Goal: Task Accomplishment & Management: Manage account settings

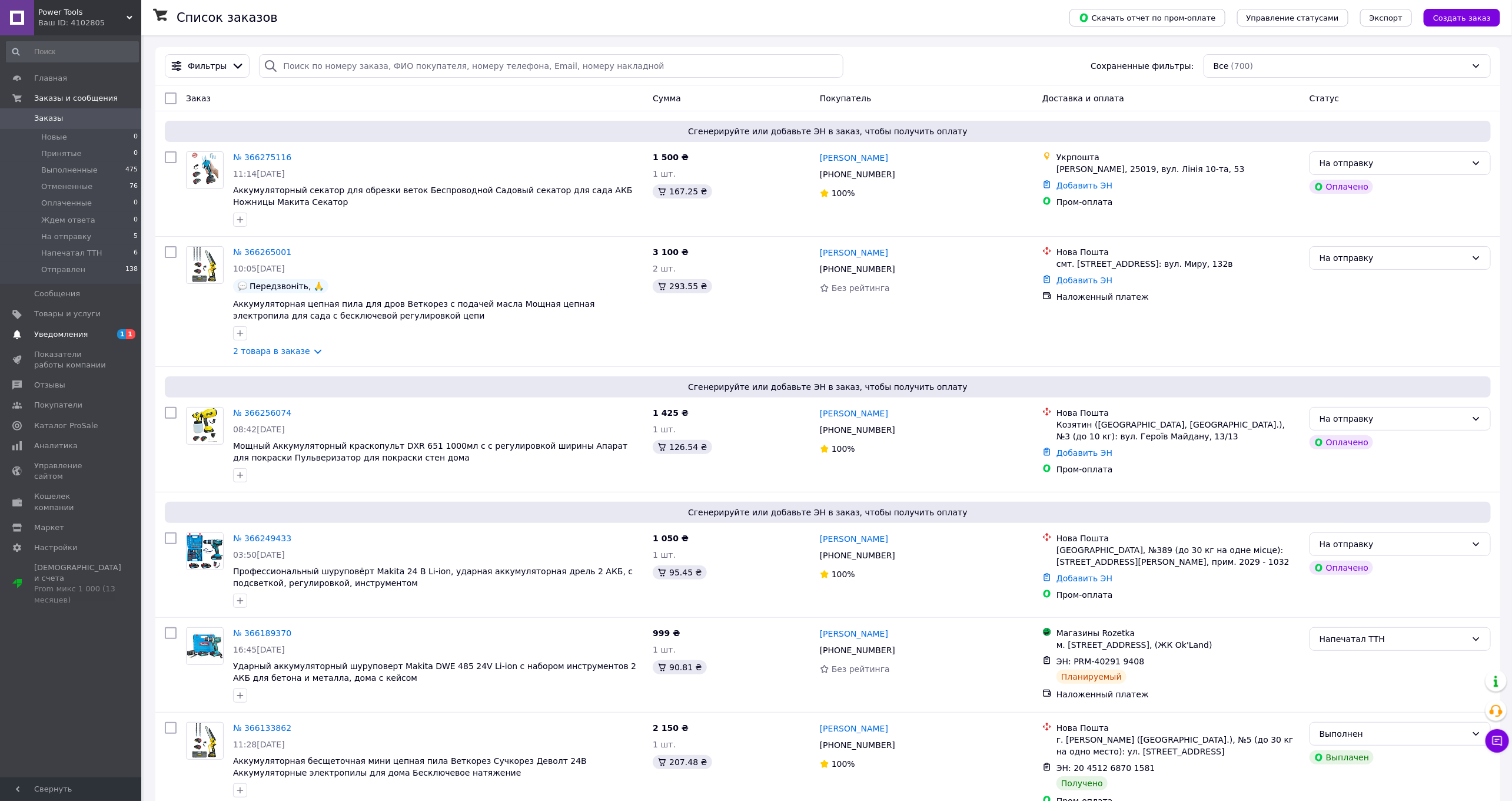
click at [75, 334] on span "Уведомления" at bounding box center [61, 334] width 53 height 10
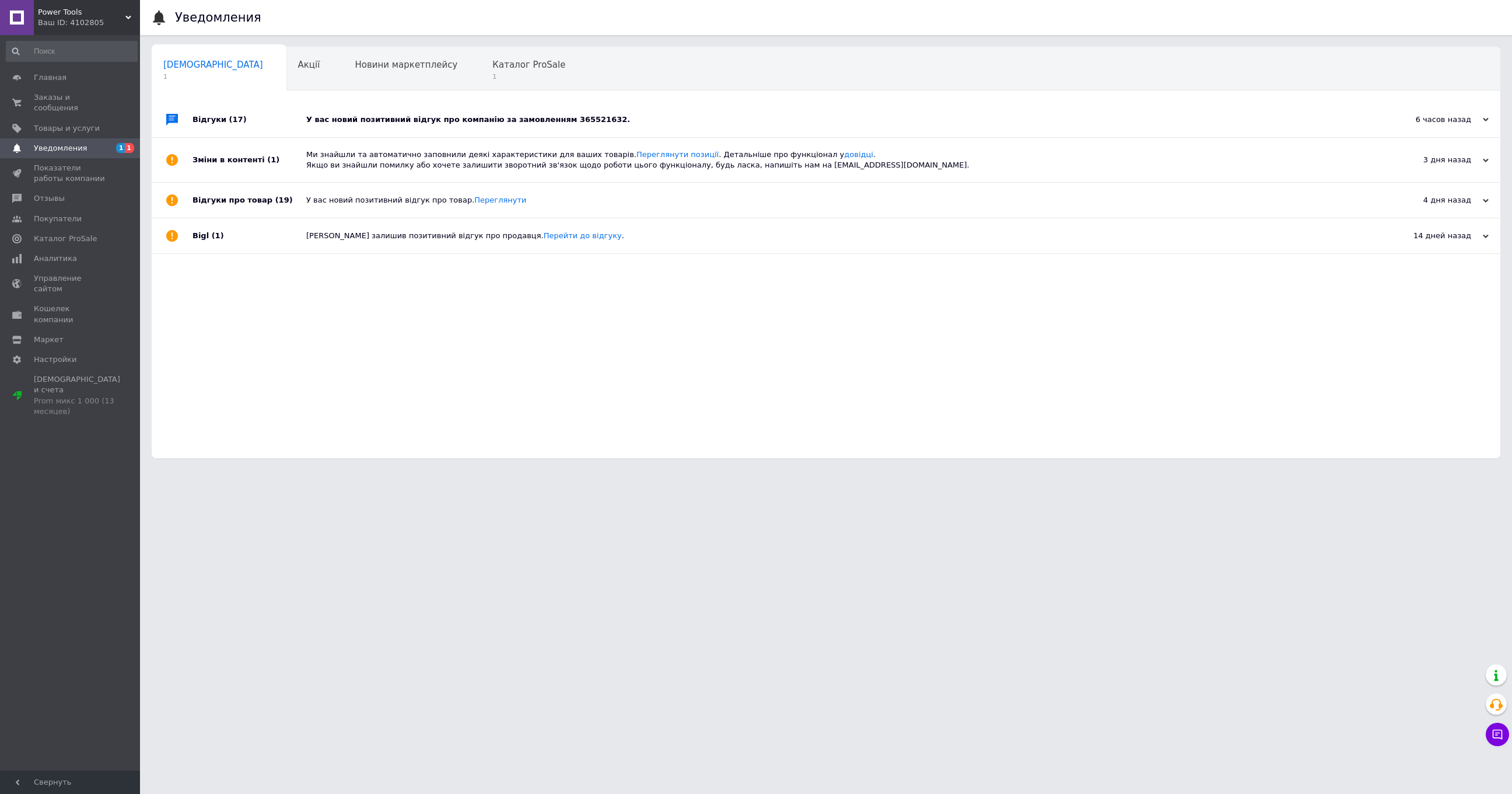
click at [374, 135] on div "У вас новий позитивний відгук про компанію за замовленням 365521632." at bounding box center [839, 119] width 1066 height 35
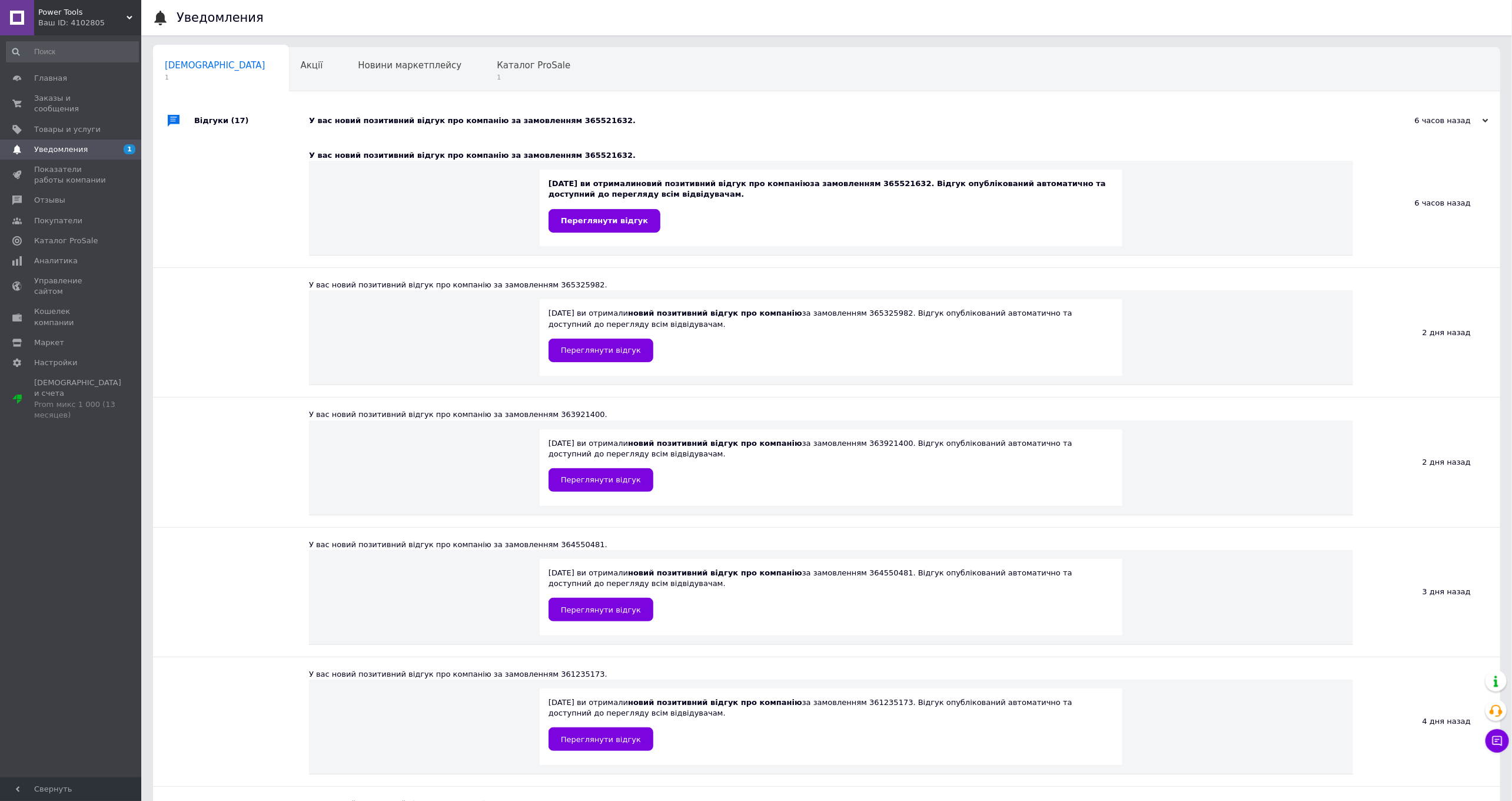
click at [377, 136] on div "У вас новий позитивний відгук про компанію за замовленням 365521632." at bounding box center [840, 121] width 1062 height 35
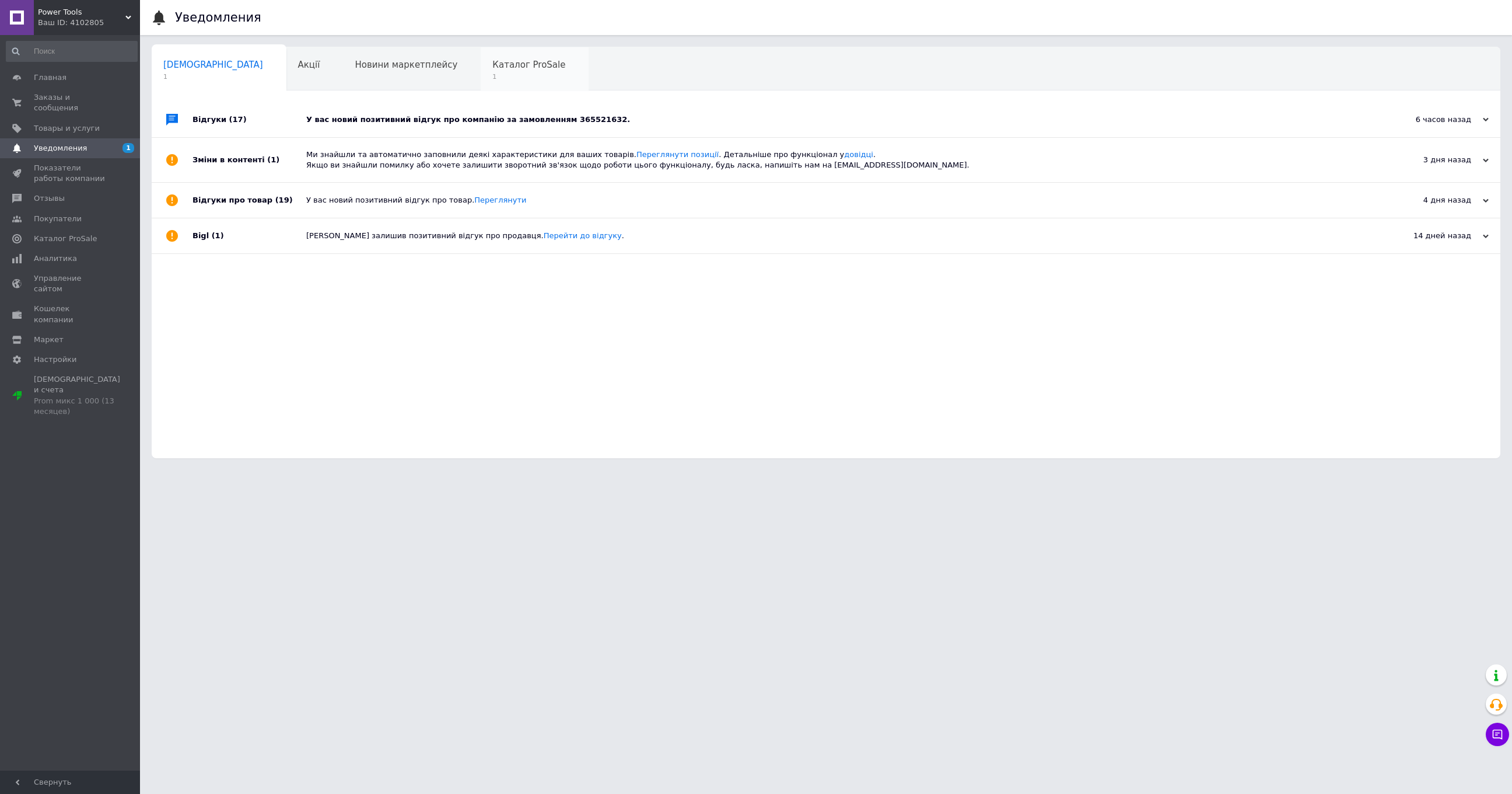
click at [481, 83] on div "Каталог ProSale 1" at bounding box center [534, 69] width 108 height 44
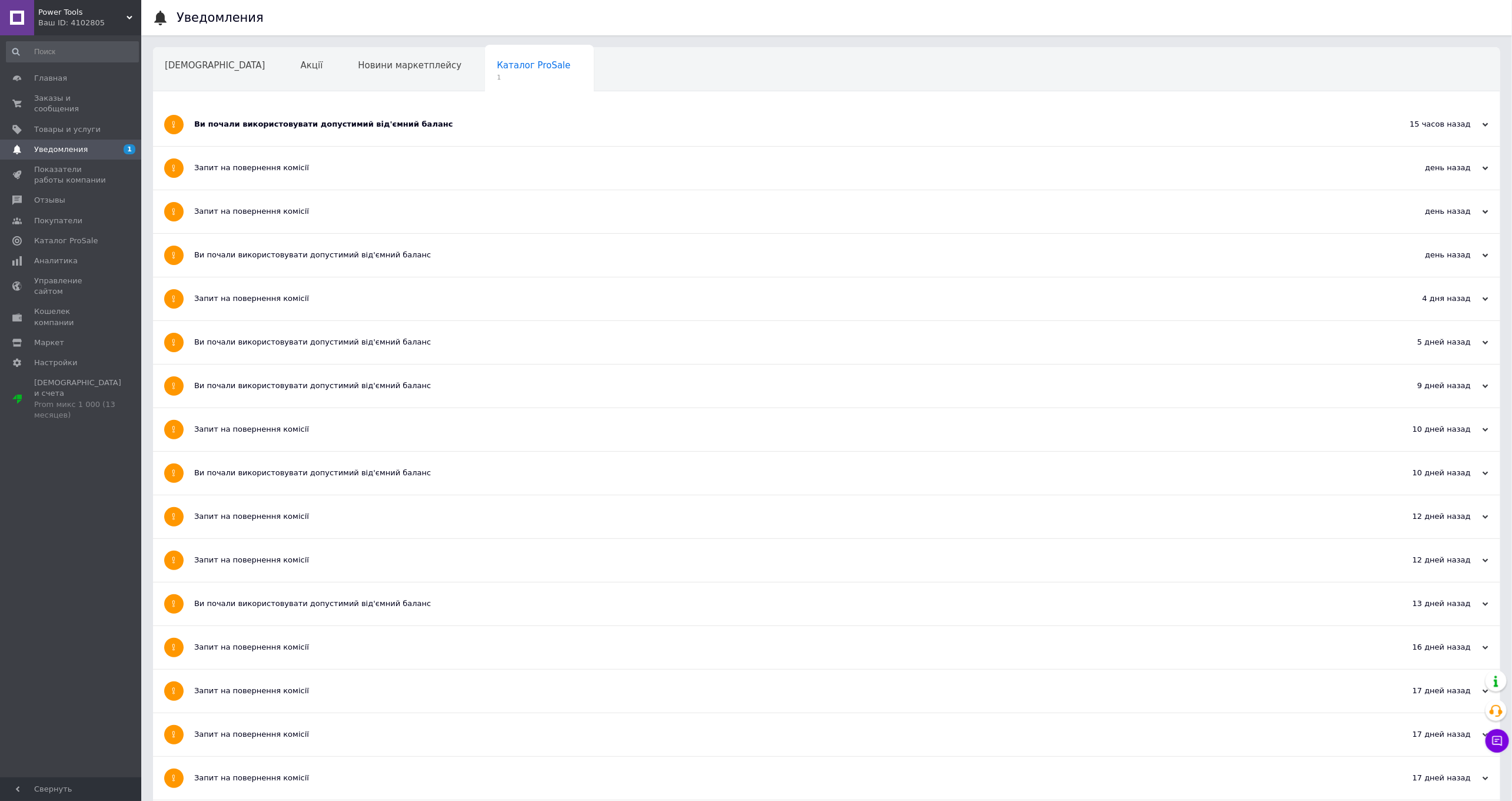
click at [432, 111] on div "Ви почали використовувати допустимий від'ємний баланс" at bounding box center [783, 124] width 1176 height 43
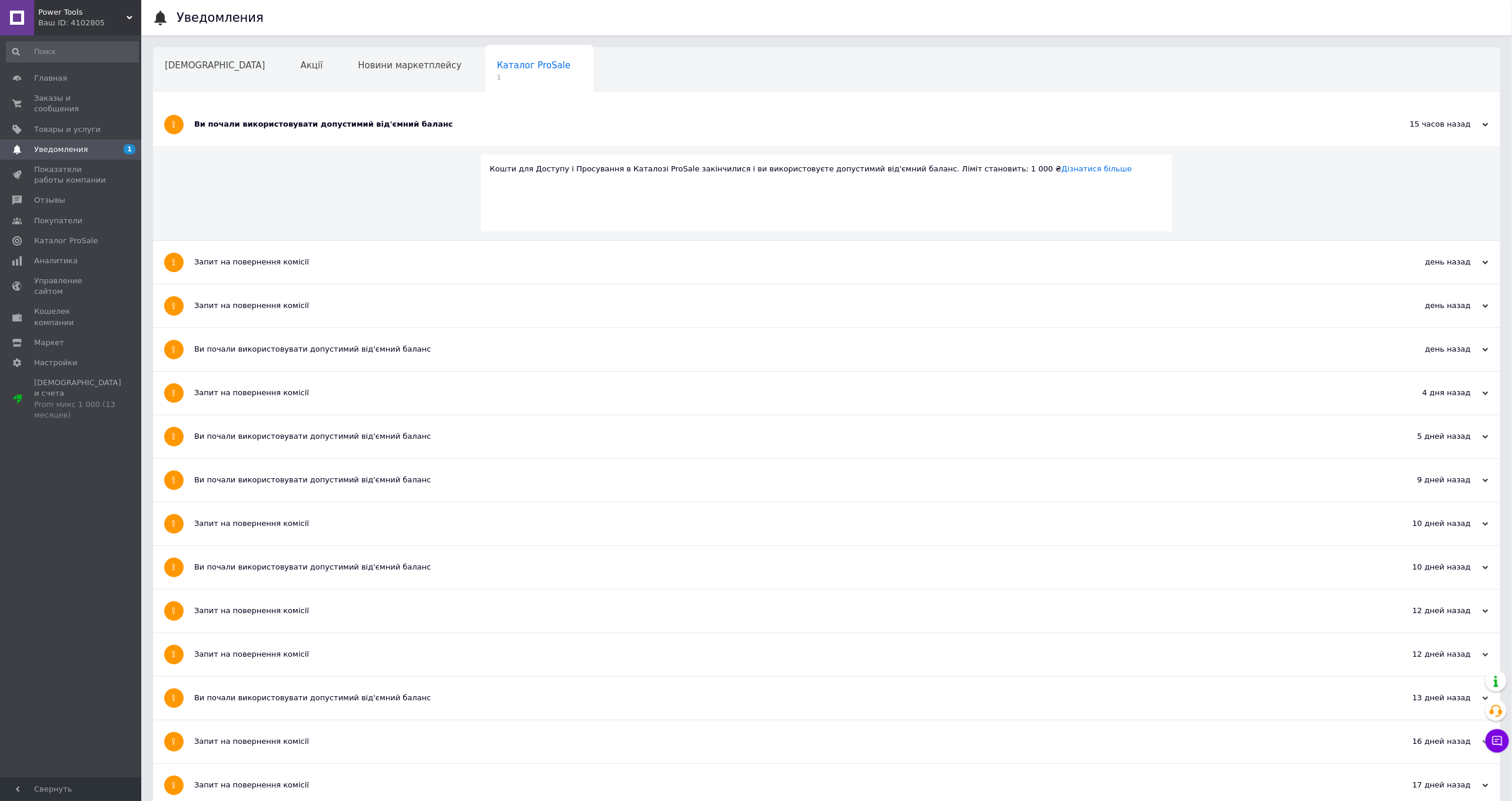
click at [432, 111] on div "Ви почали використовувати допустимий від'ємний баланс" at bounding box center [783, 124] width 1176 height 43
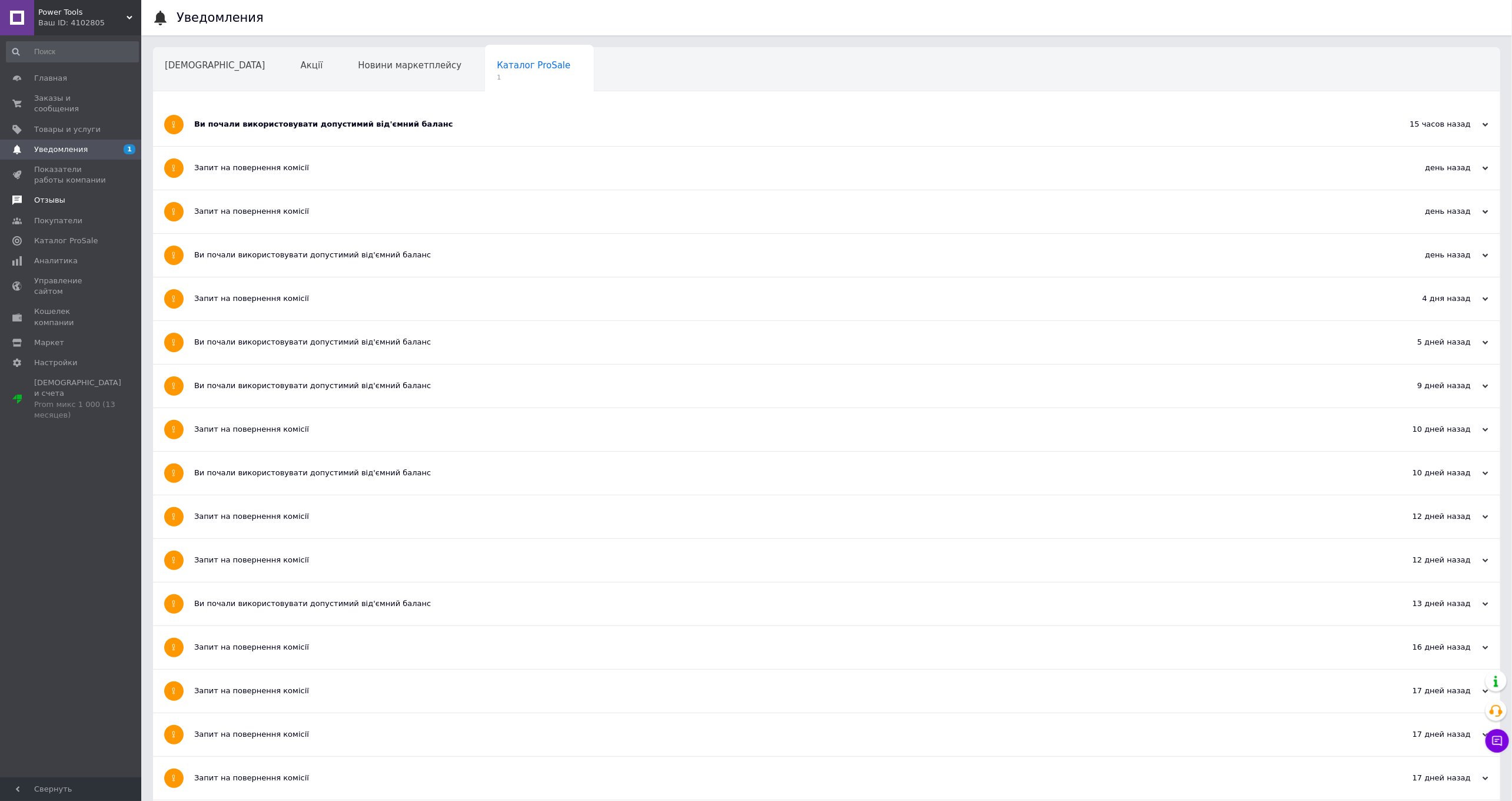
click at [58, 202] on span "Отзывы" at bounding box center [50, 200] width 31 height 10
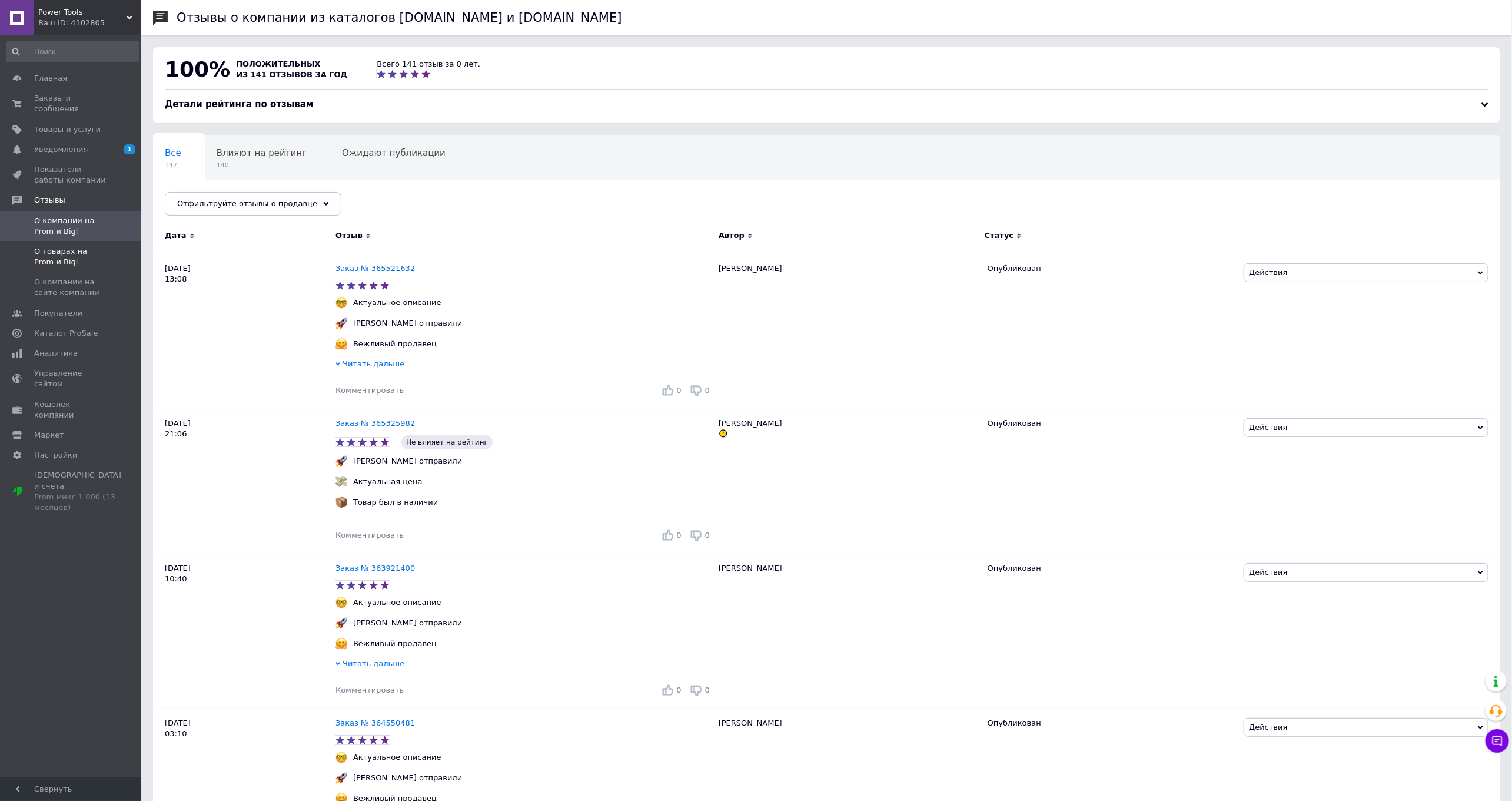
click at [50, 249] on span "О товарах на Prom и Bigl" at bounding box center [72, 256] width 75 height 21
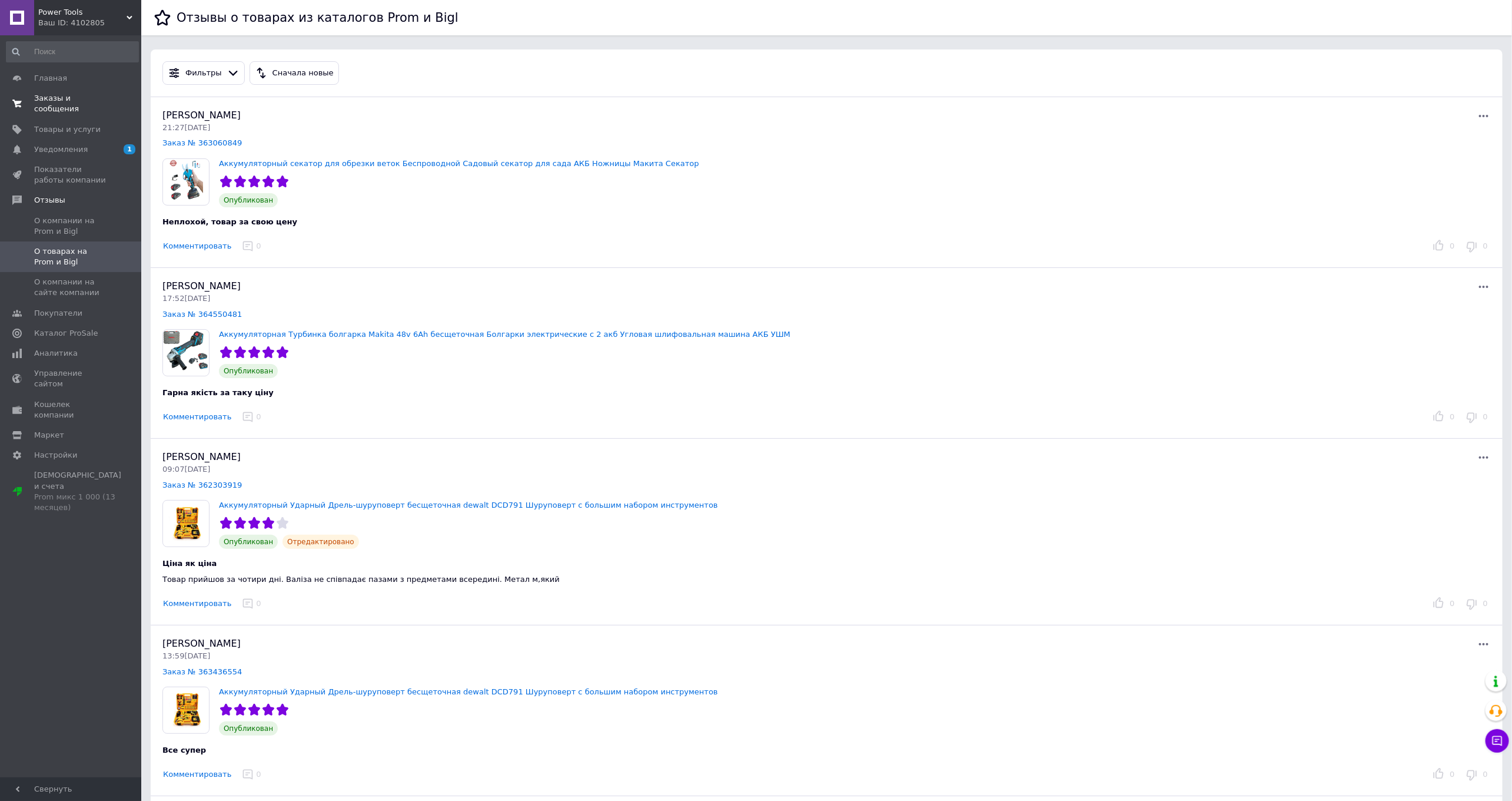
click at [62, 103] on span "Заказы и сообщения" at bounding box center [72, 103] width 75 height 21
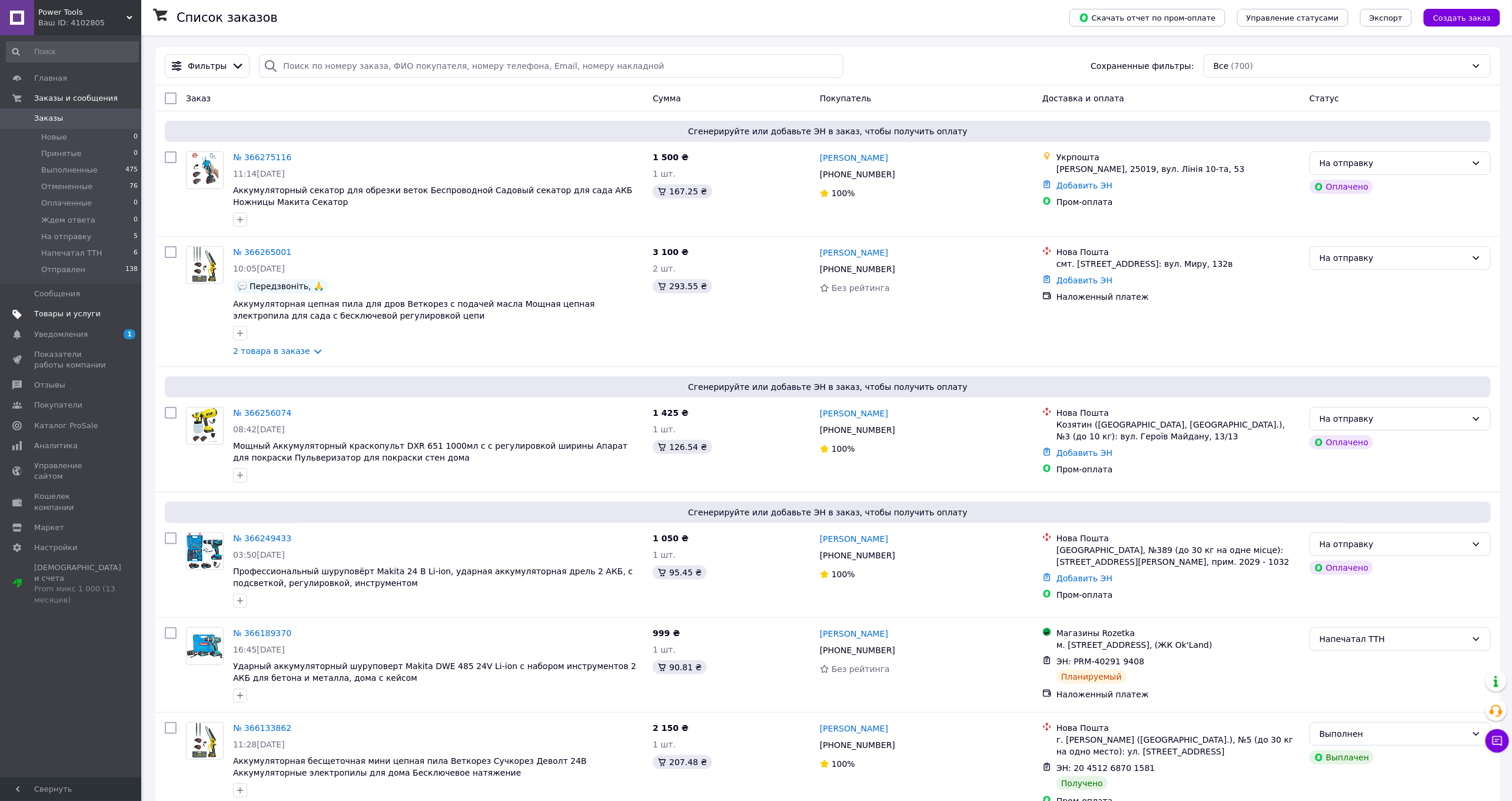
click at [55, 314] on span "Товары и услуги" at bounding box center [67, 314] width 66 height 10
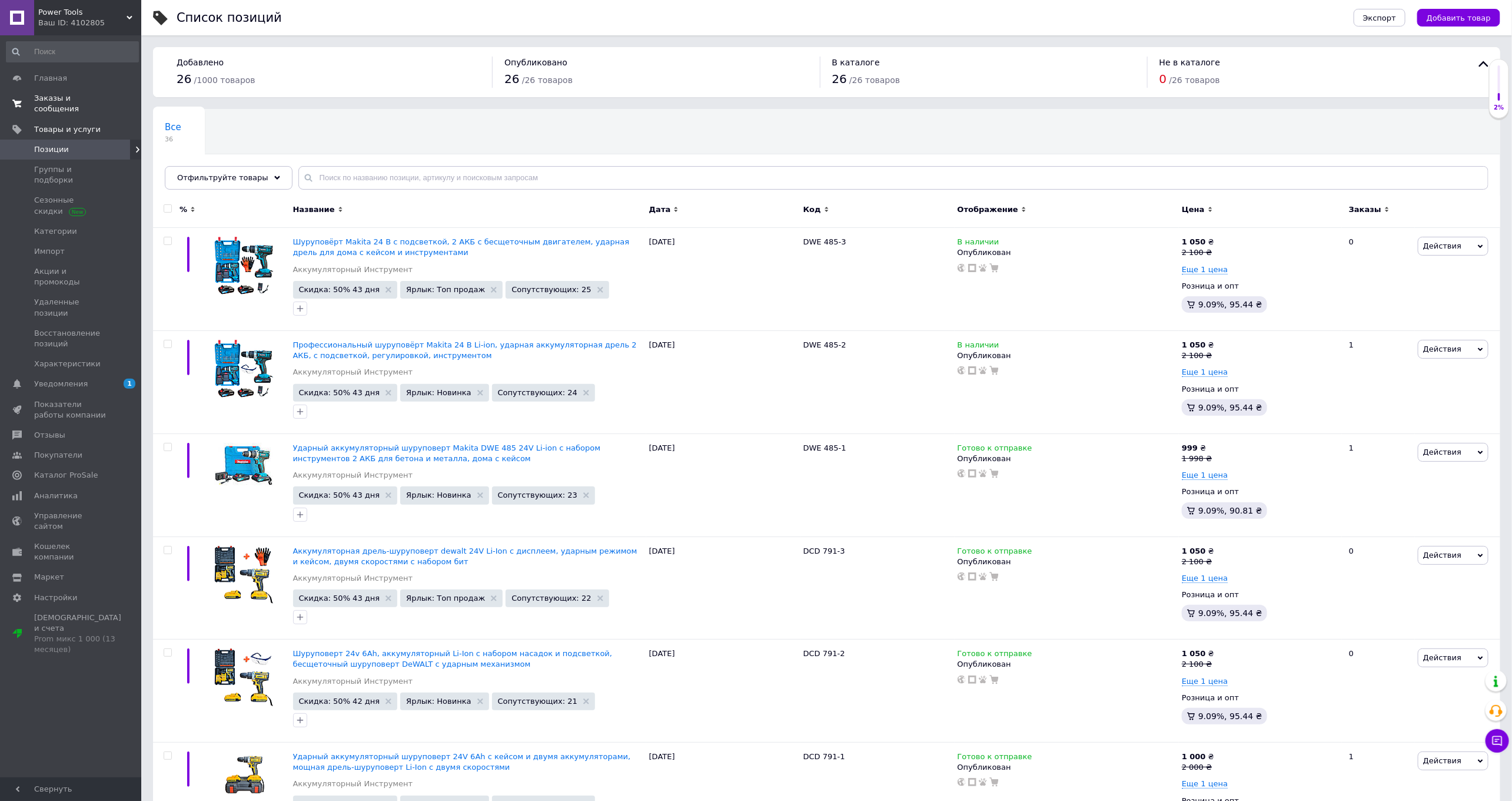
click at [46, 104] on span "Заказы и сообщения" at bounding box center [72, 103] width 75 height 21
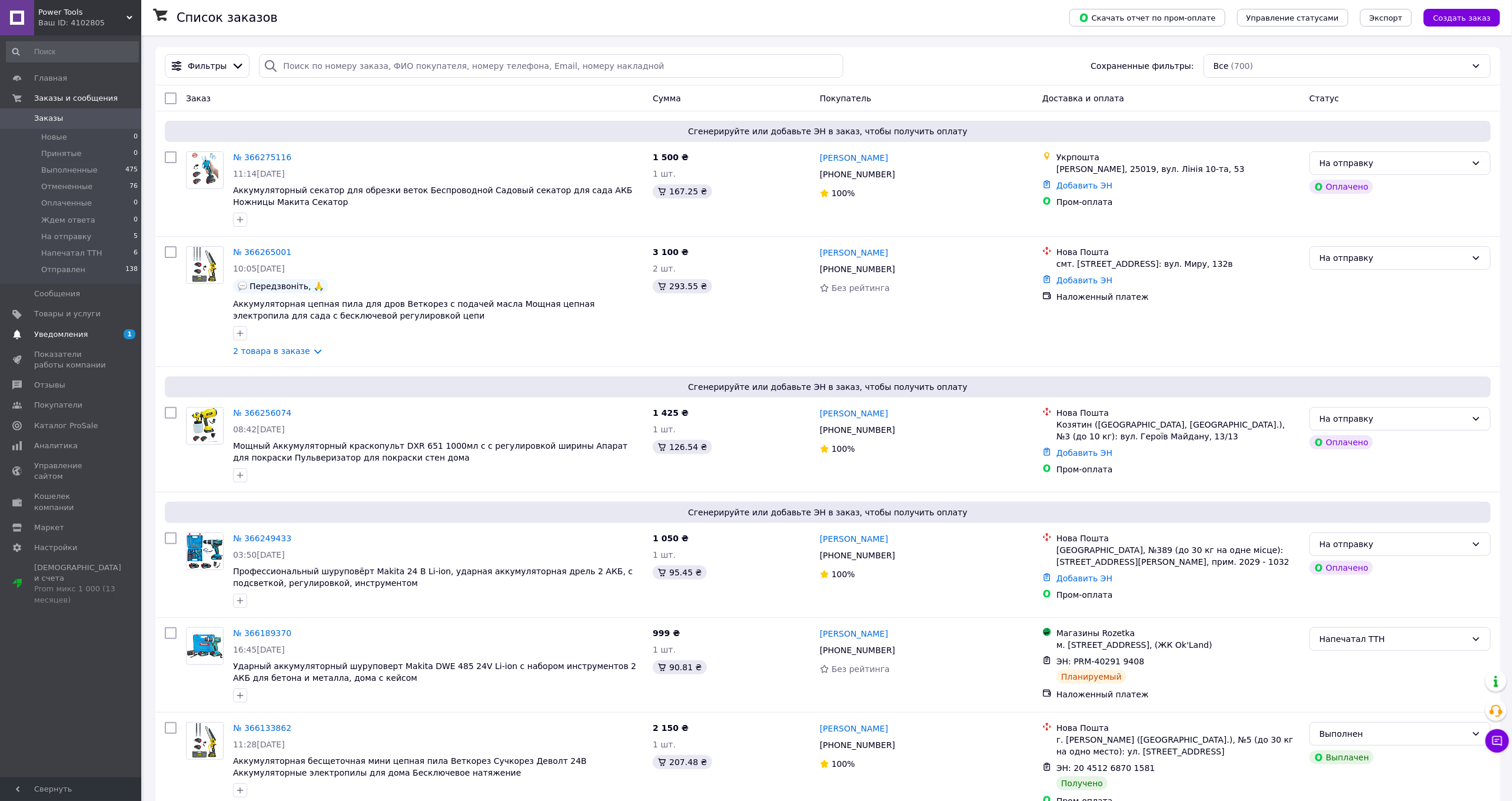
click at [66, 333] on span "Уведомления" at bounding box center [61, 334] width 53 height 10
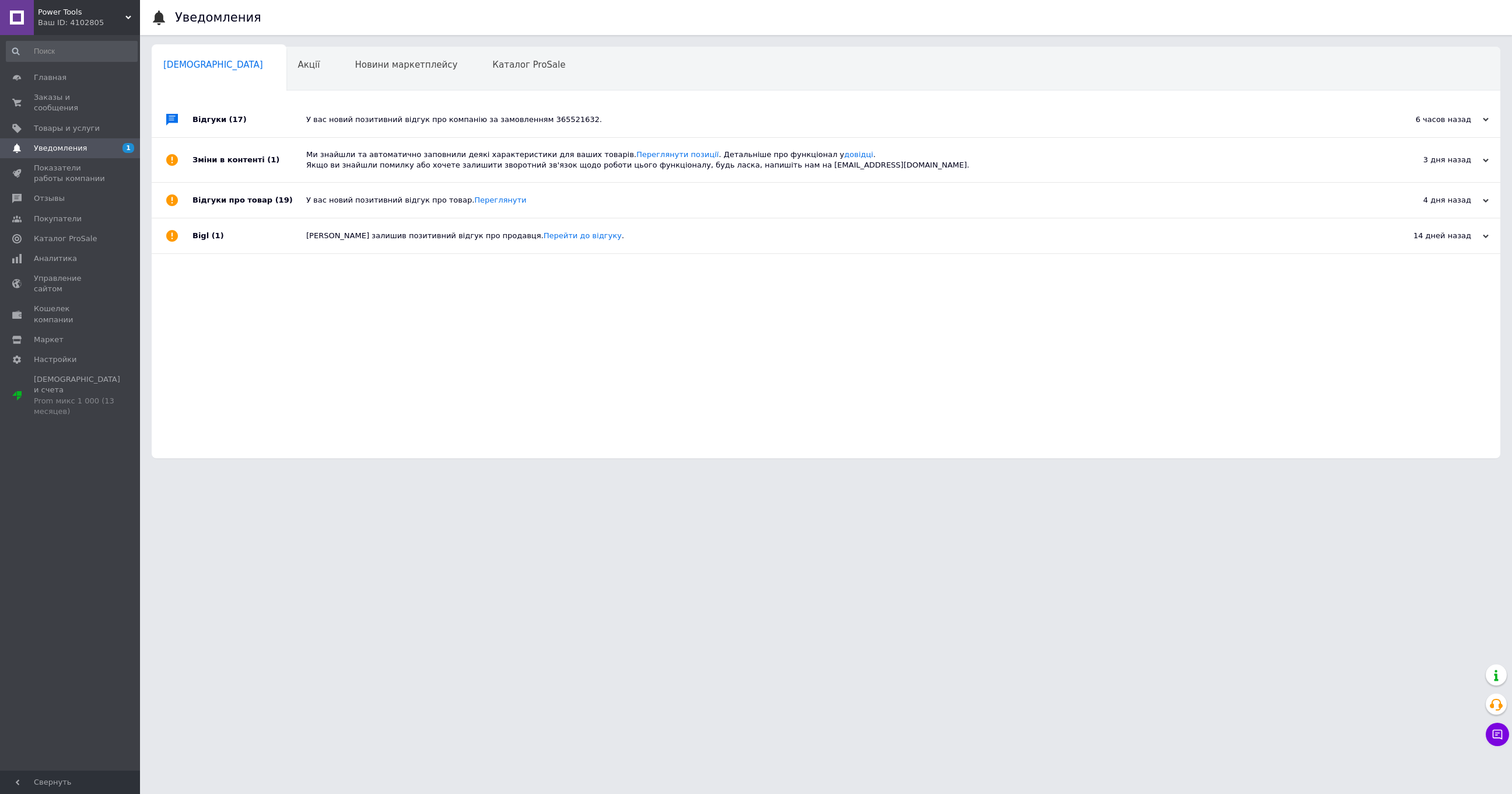
click at [328, 123] on div "У вас новий позитивний відгук про компанію за замовленням 365521632." at bounding box center [839, 119] width 1066 height 10
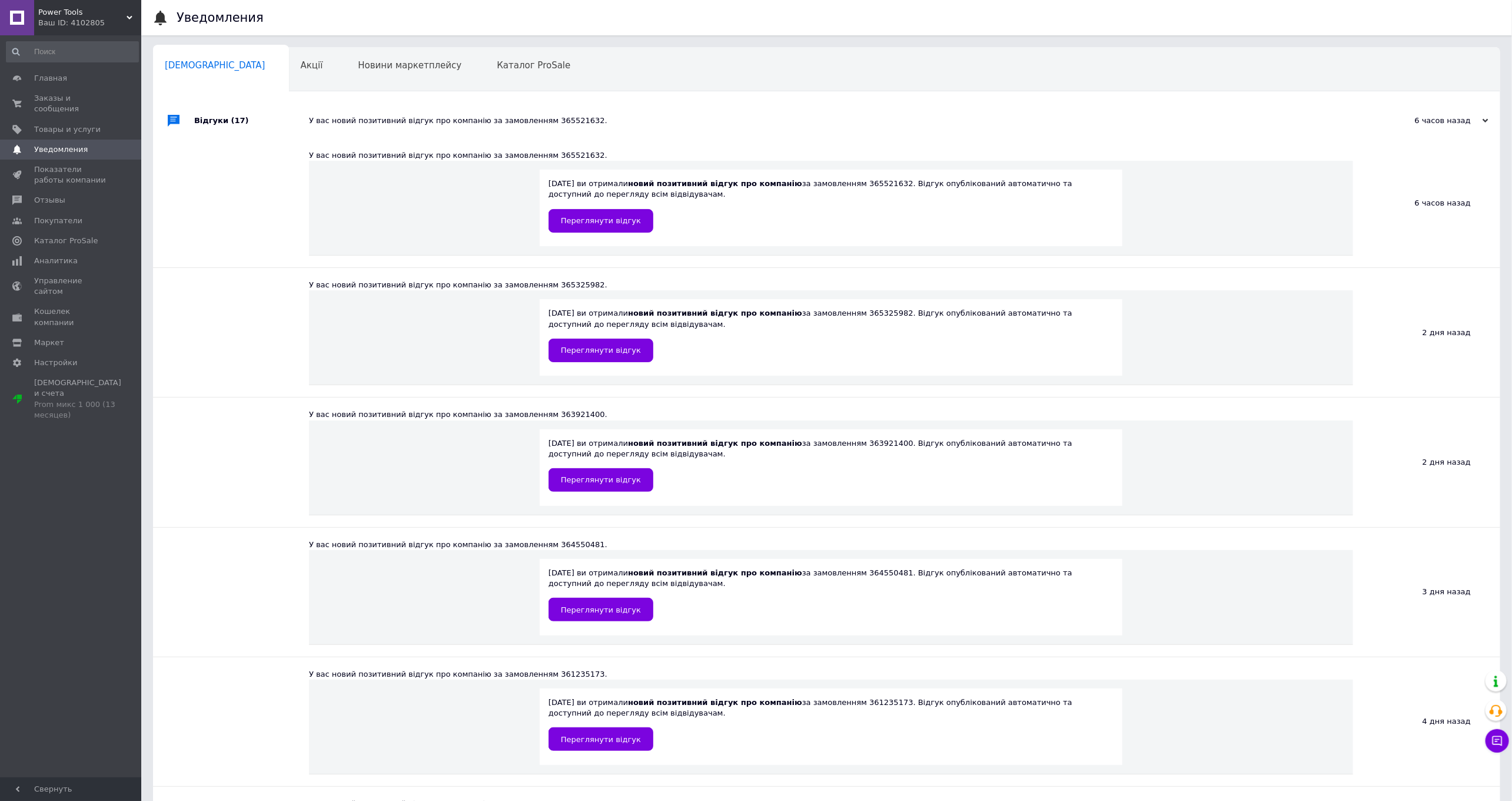
click at [330, 124] on div "У вас новий позитивний відгук про компанію за замовленням 365521632." at bounding box center [840, 121] width 1062 height 10
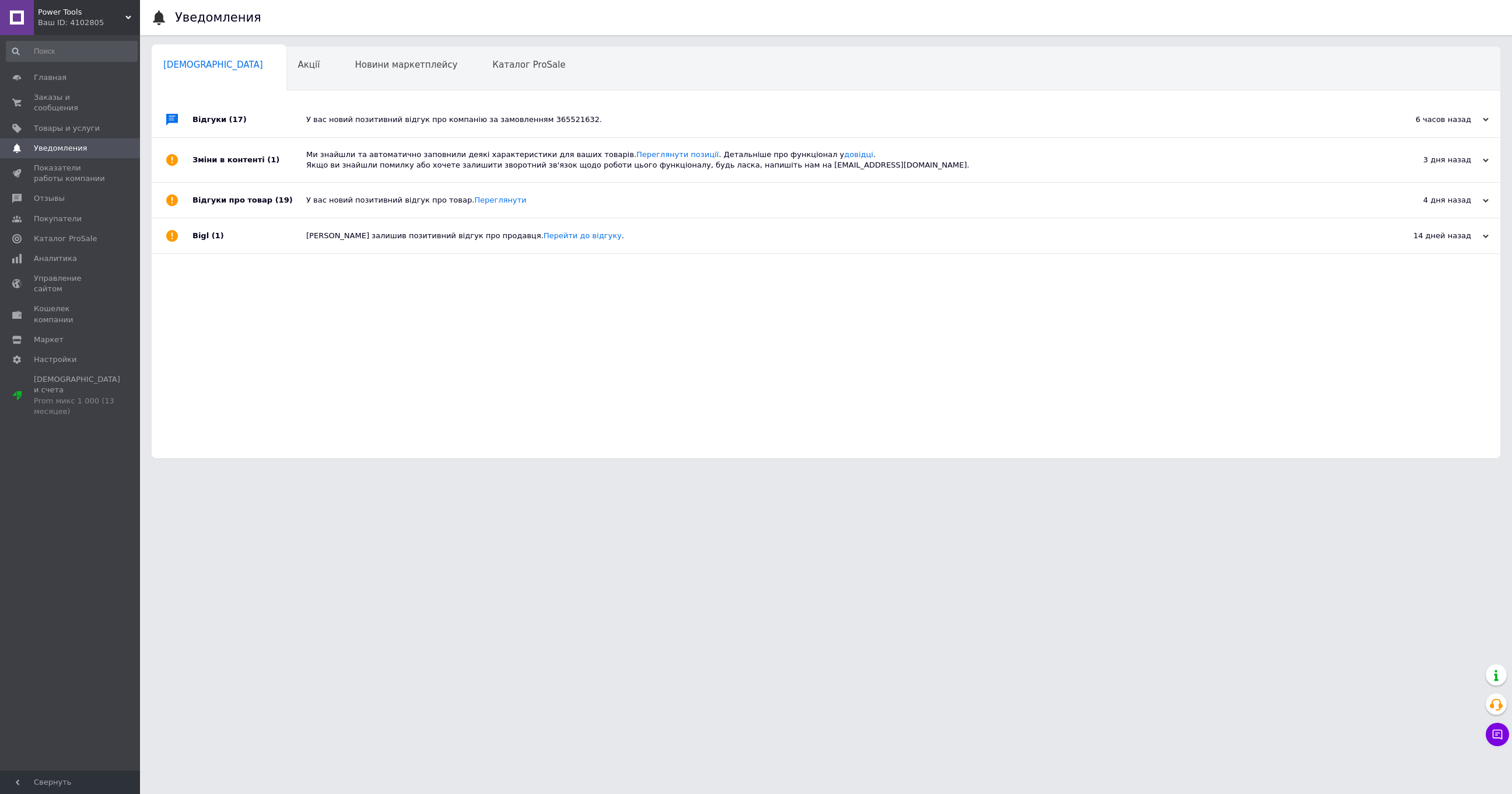
click at [337, 162] on div "Ми знайшли та автоматично заповнили деякі характеристики для ваших товарів. Пер…" at bounding box center [839, 160] width 1066 height 21
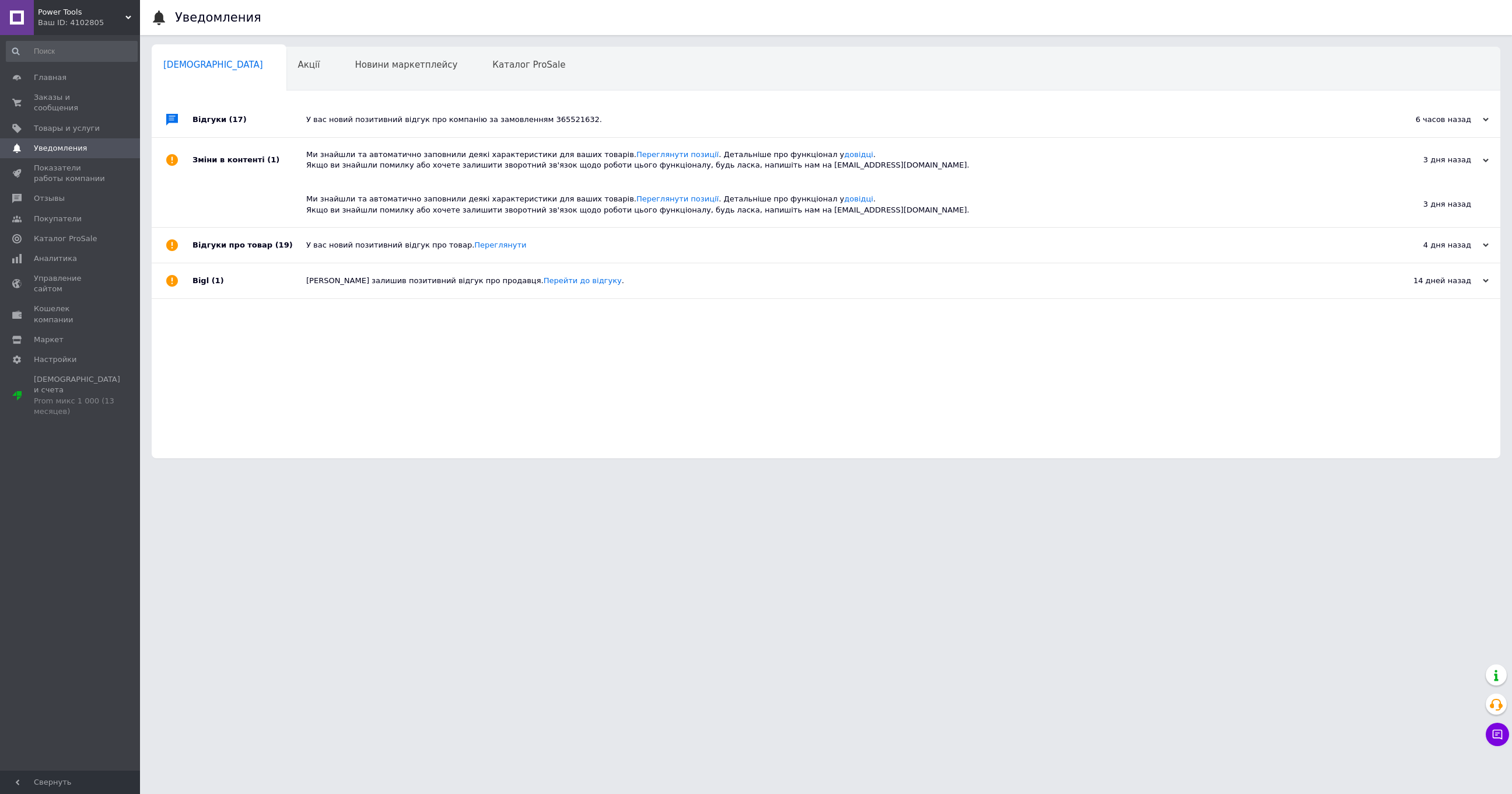
click at [337, 162] on div "Ми знайшли та автоматично заповнили деякі характеристики для ваших товарів. Пер…" at bounding box center [839, 160] width 1066 height 21
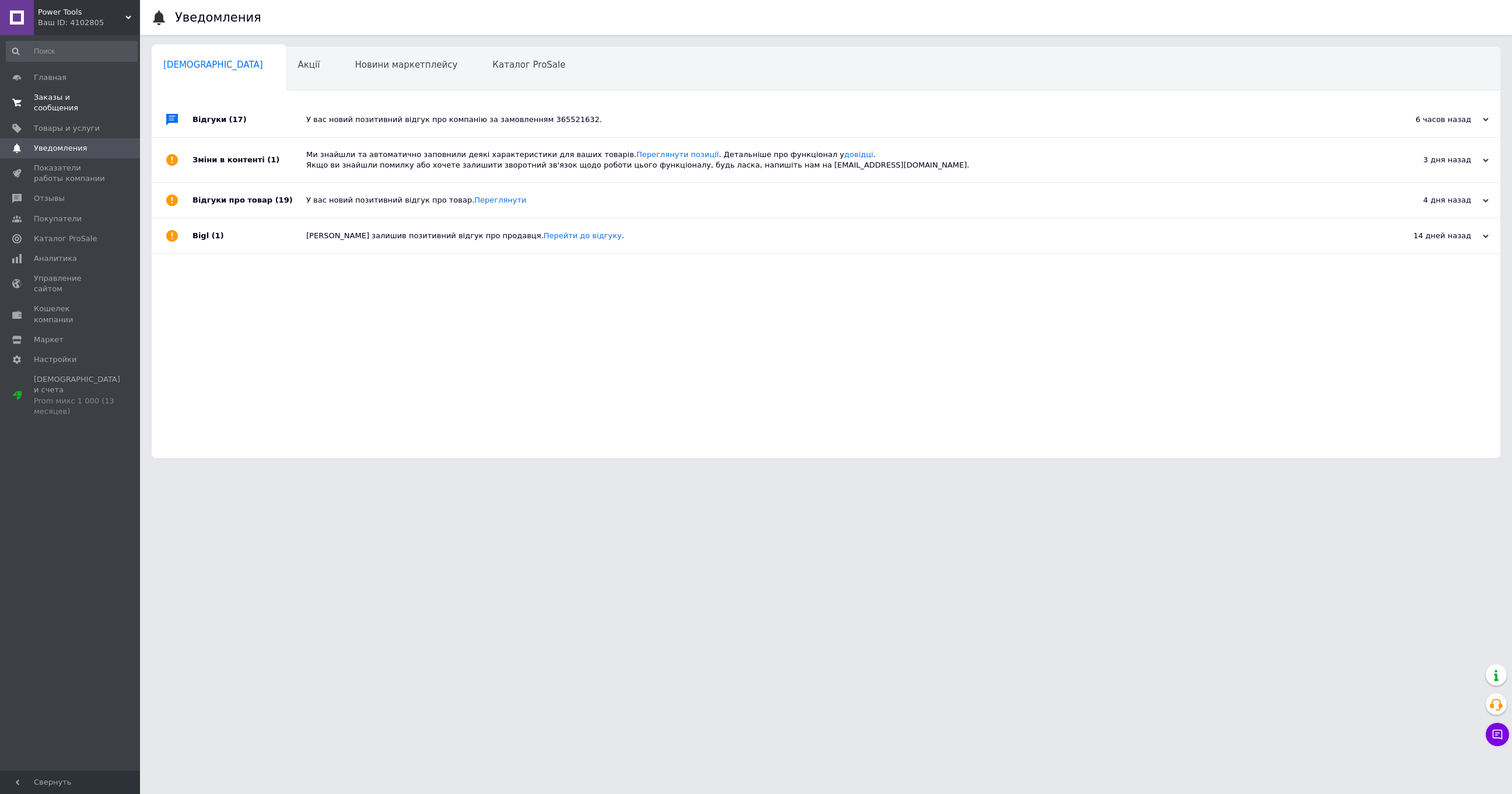
click at [38, 103] on span "Заказы и сообщения" at bounding box center [71, 102] width 74 height 21
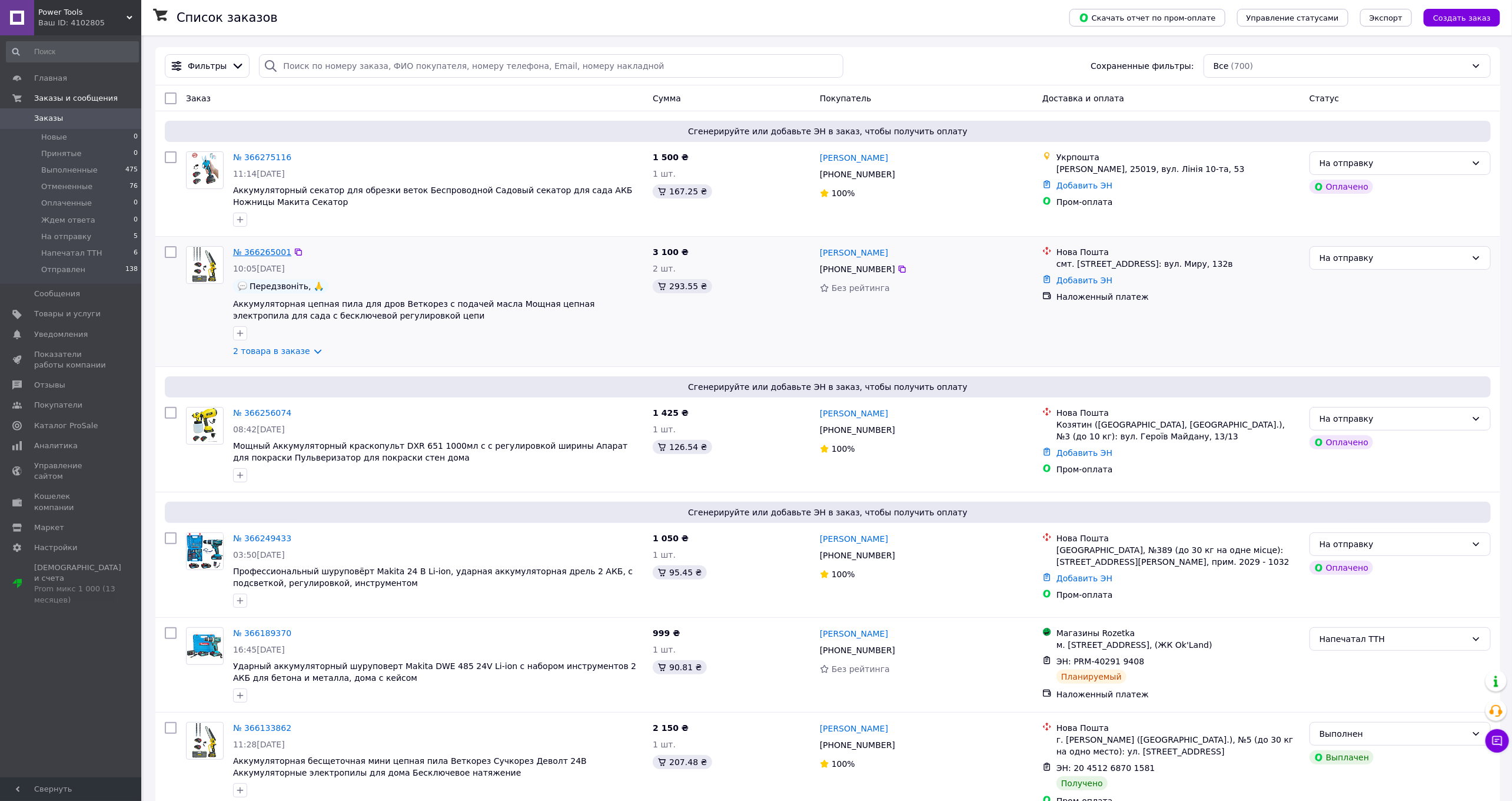
click at [274, 252] on link "№ 366265001" at bounding box center [262, 252] width 58 height 10
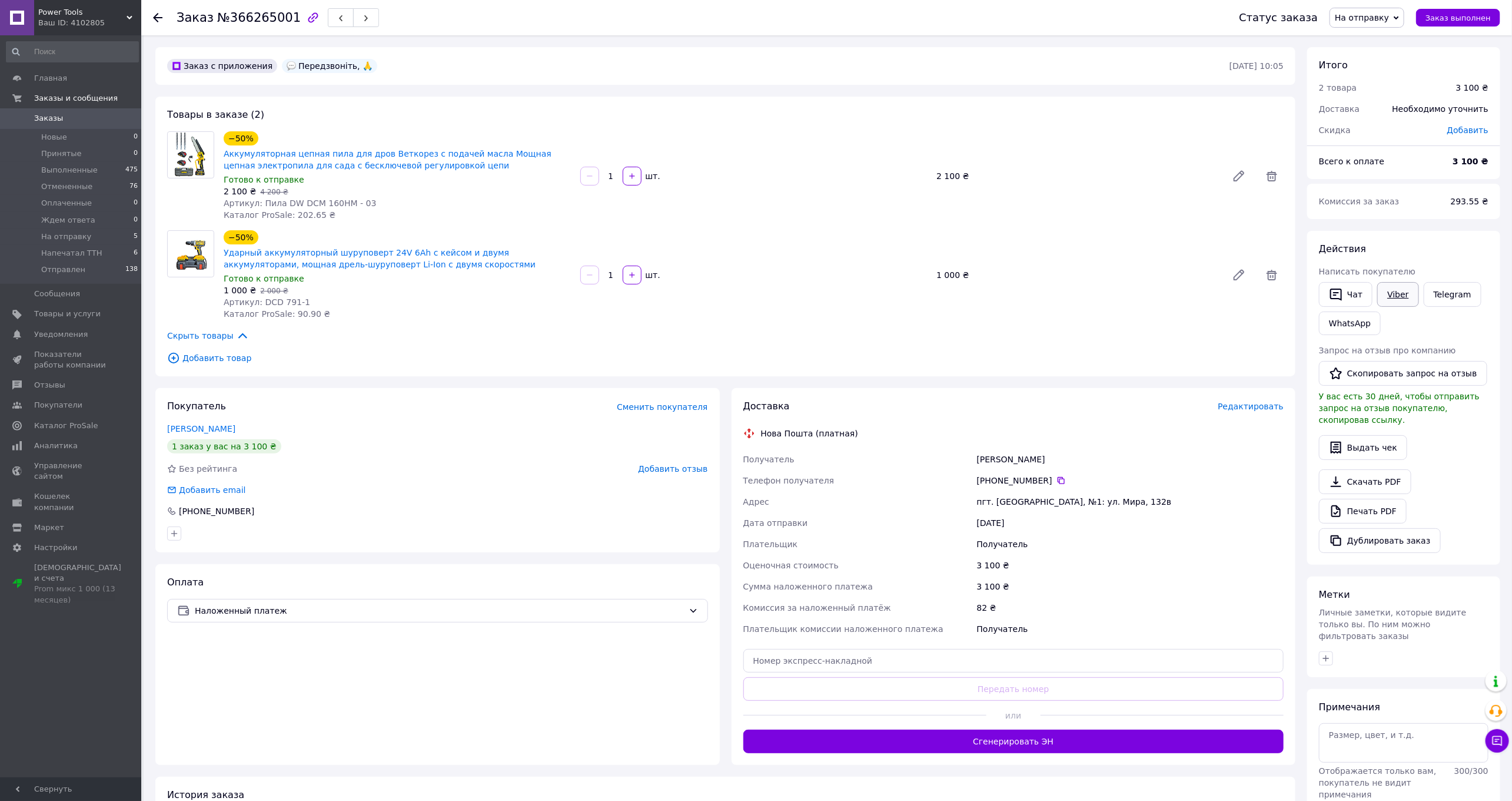
click at [1395, 291] on link "Viber" at bounding box center [1398, 294] width 41 height 24
